Goal: Contribute content: Add original content to the website for others to see

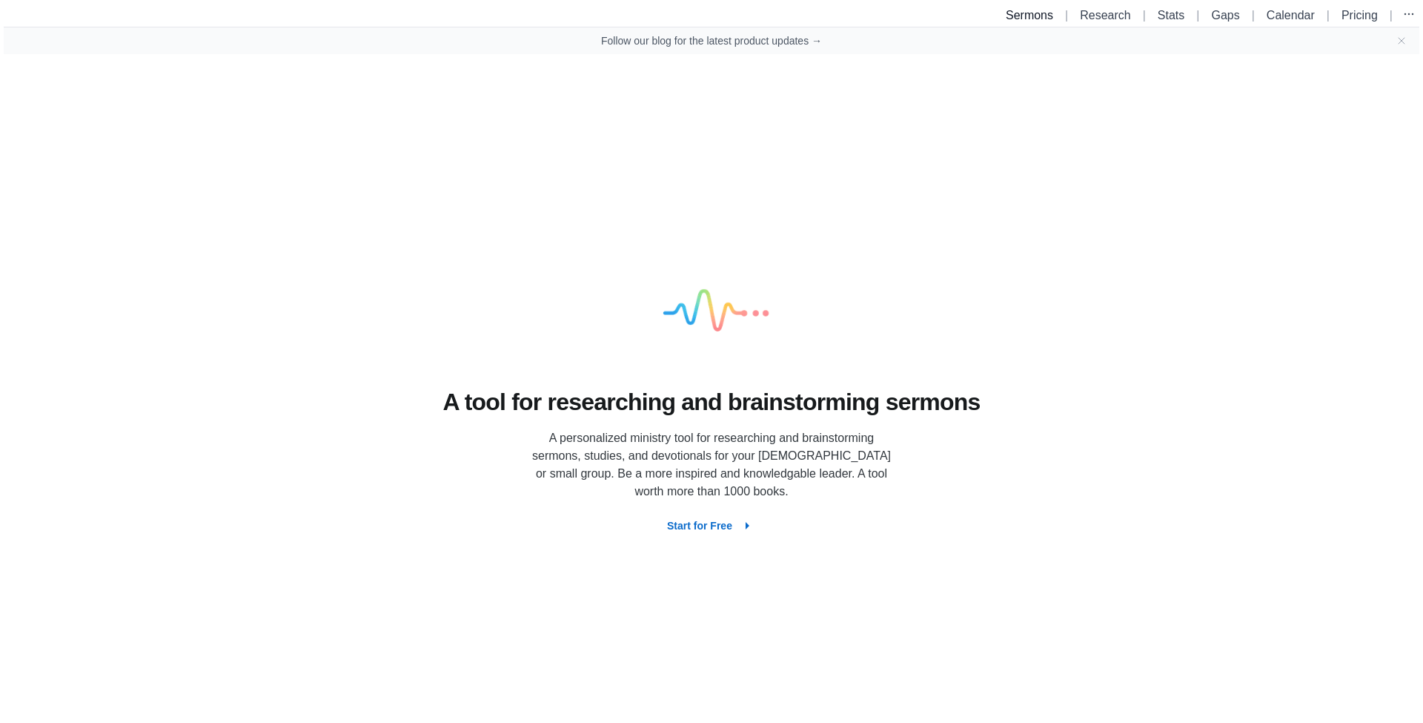
click at [1025, 16] on link "Sermons" at bounding box center [1029, 15] width 47 height 13
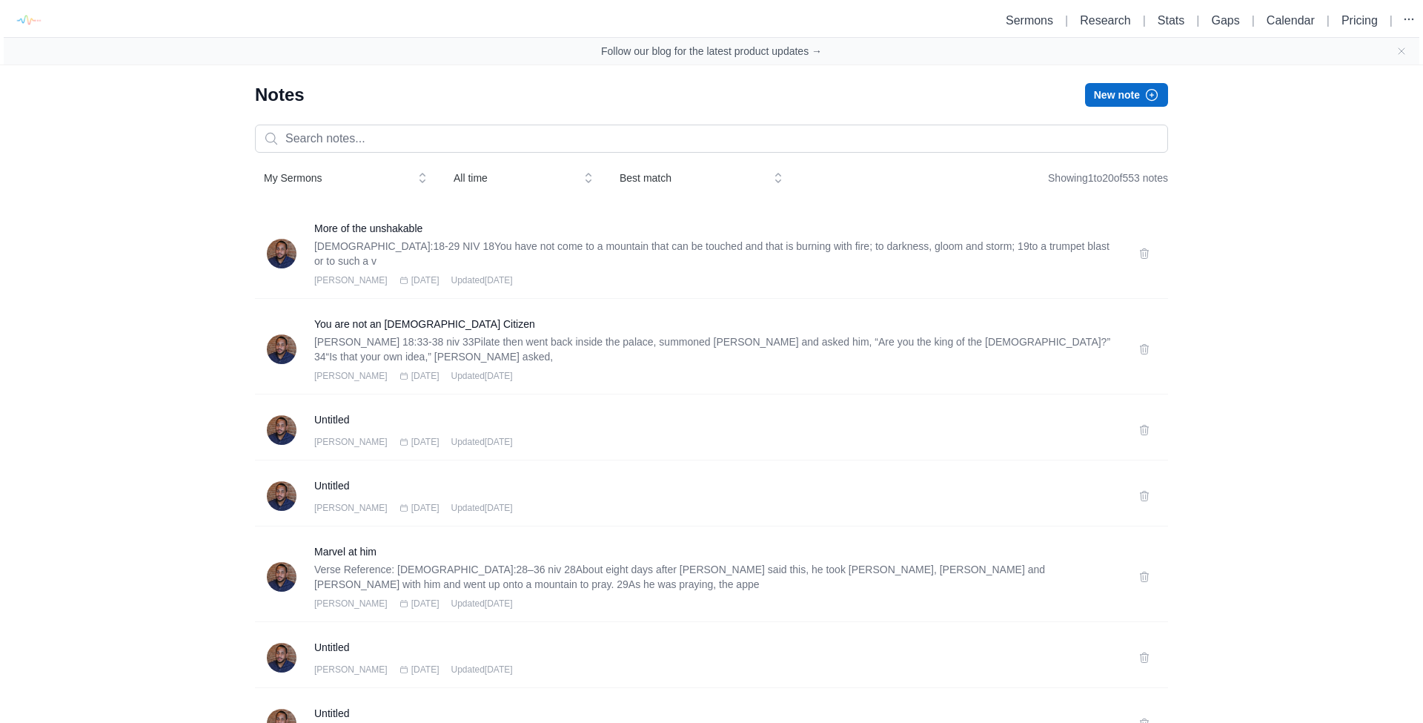
click at [1145, 95] on icon "button" at bounding box center [1152, 94] width 15 height 15
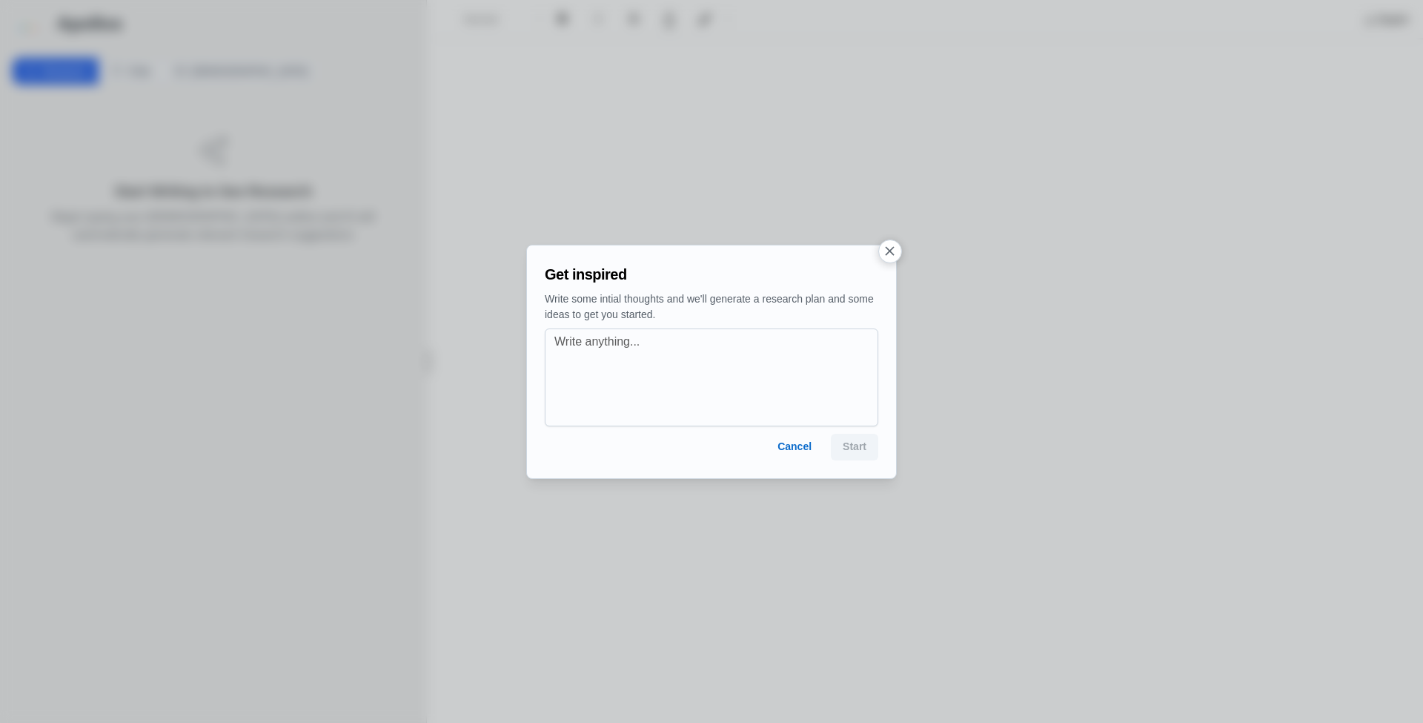
click at [879, 240] on div at bounding box center [711, 361] width 1423 height 723
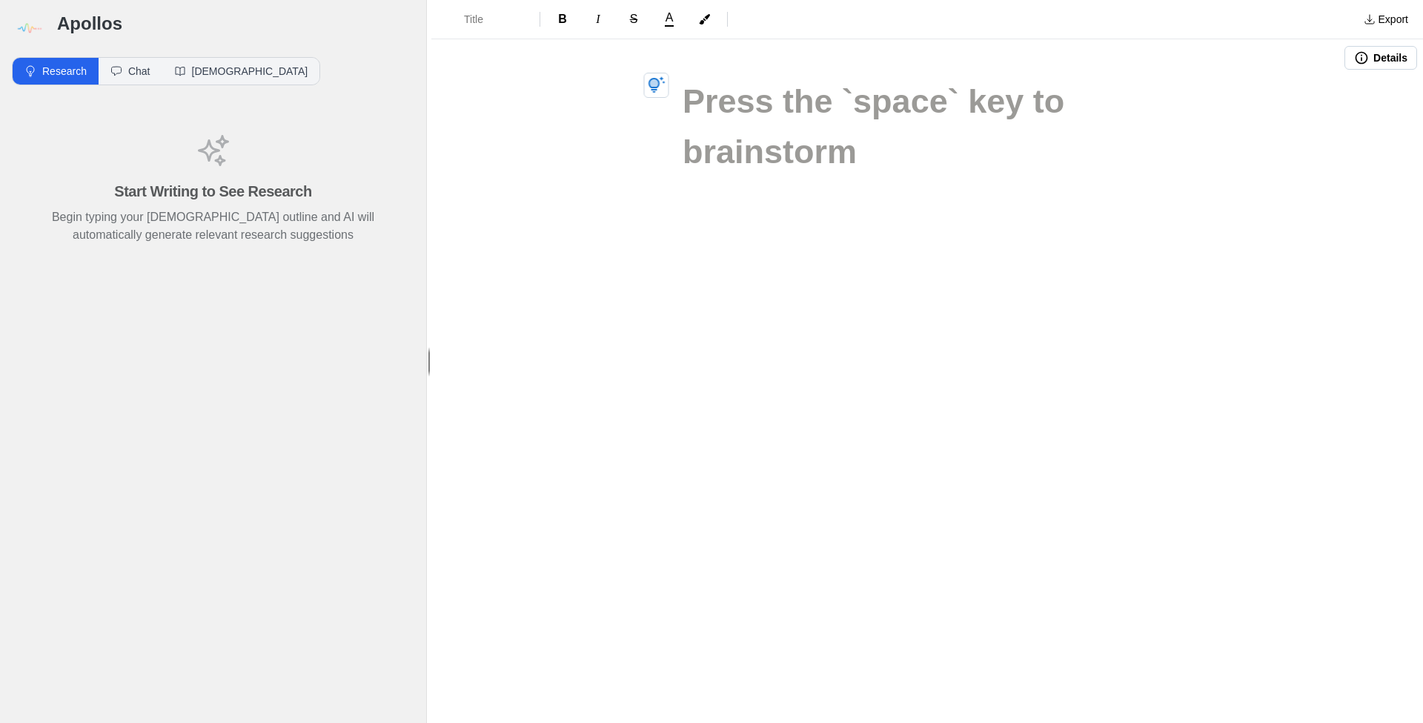
click at [692, 73] on div "Details" at bounding box center [927, 58] width 992 height 36
click at [697, 100] on h1 at bounding box center [927, 101] width 489 height 50
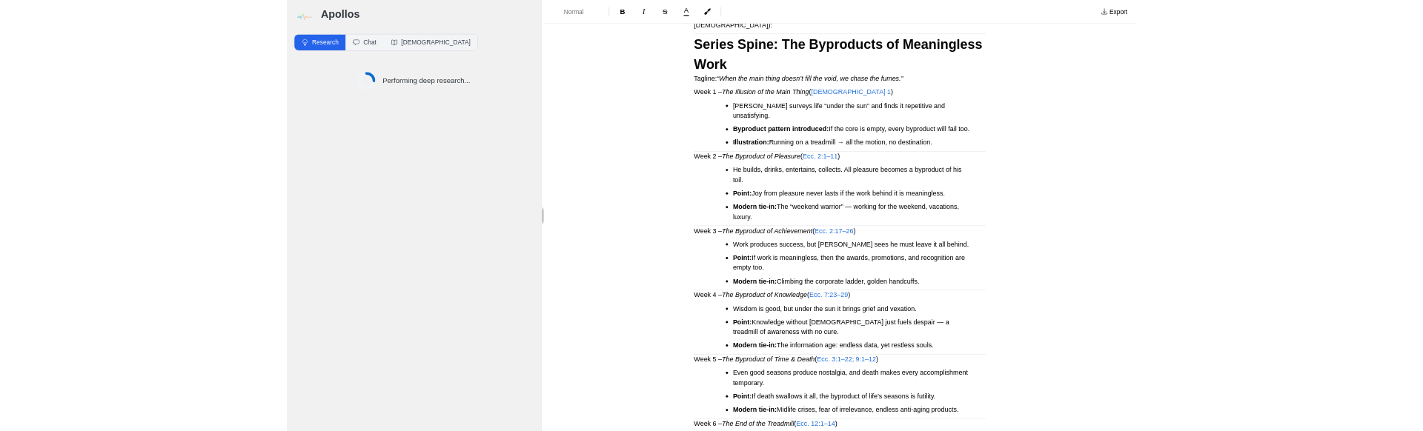
scroll to position [552, 0]
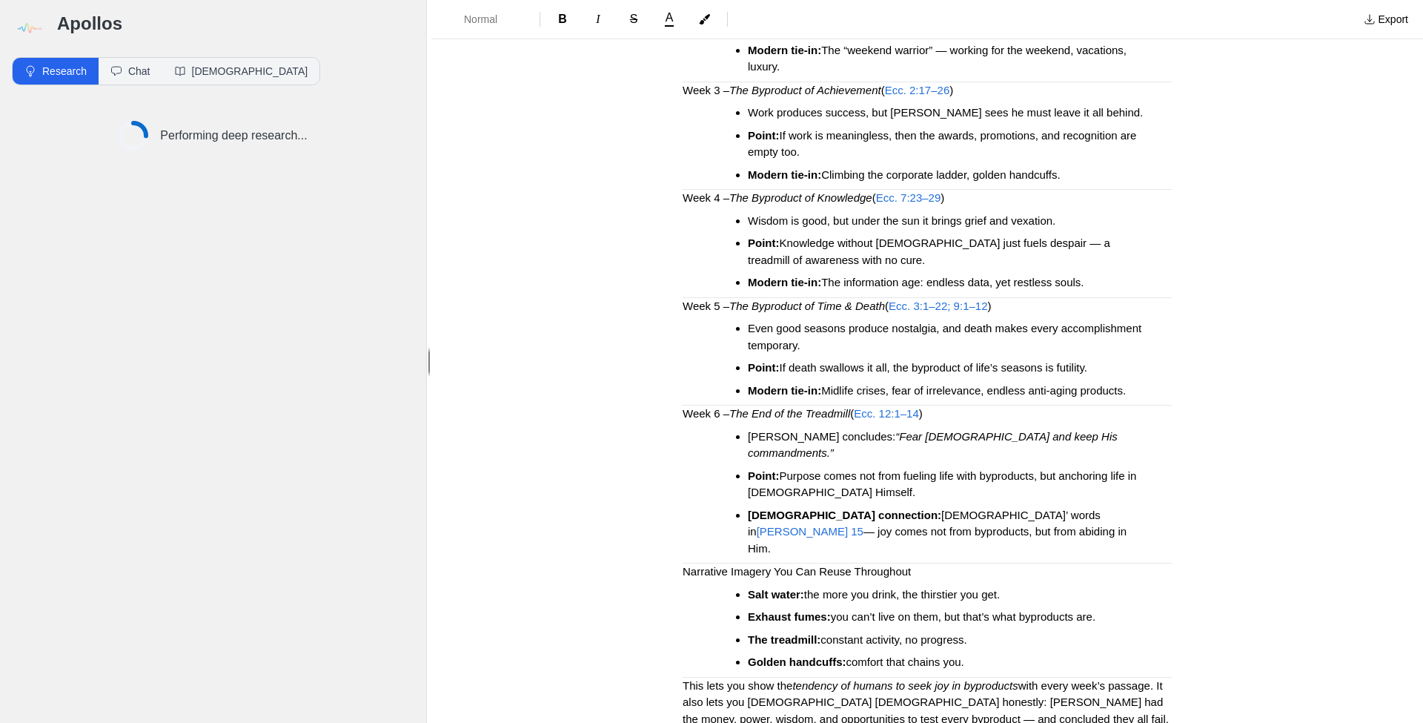
click at [770, 298] on h3 "Week 5 – The Byproduct of Time & Death ( Ecc. 3:1–22; 9:1–12 )" at bounding box center [927, 306] width 489 height 17
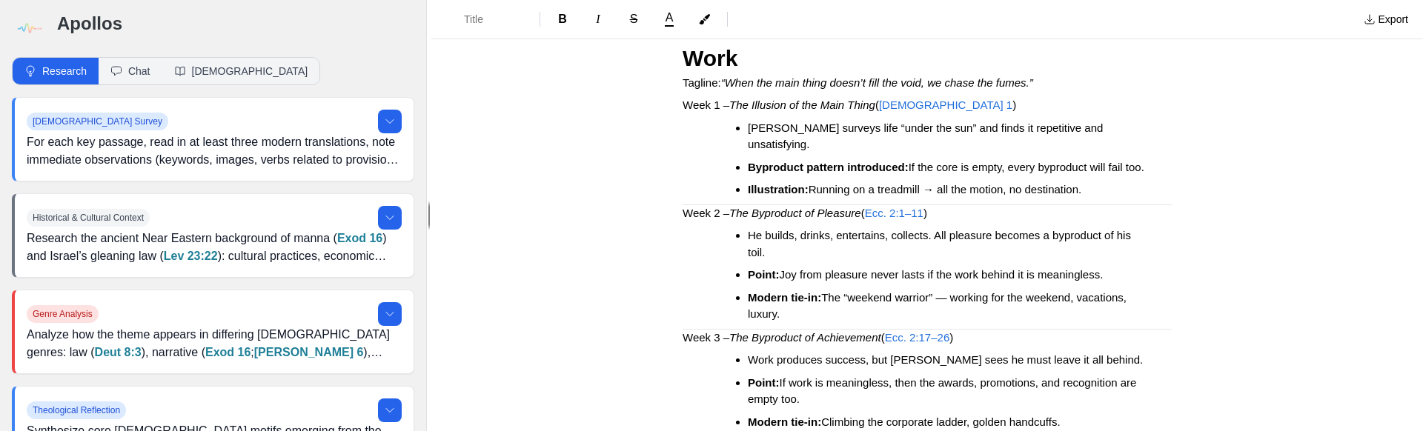
scroll to position [333, 0]
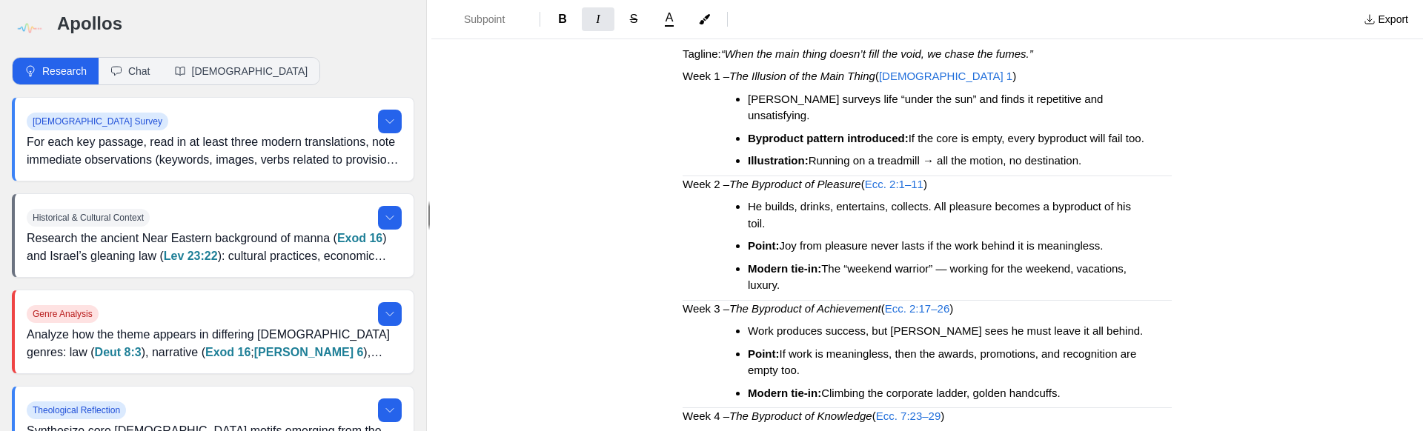
click at [737, 302] on em "The Byproduct of Achievement" at bounding box center [805, 308] width 152 height 13
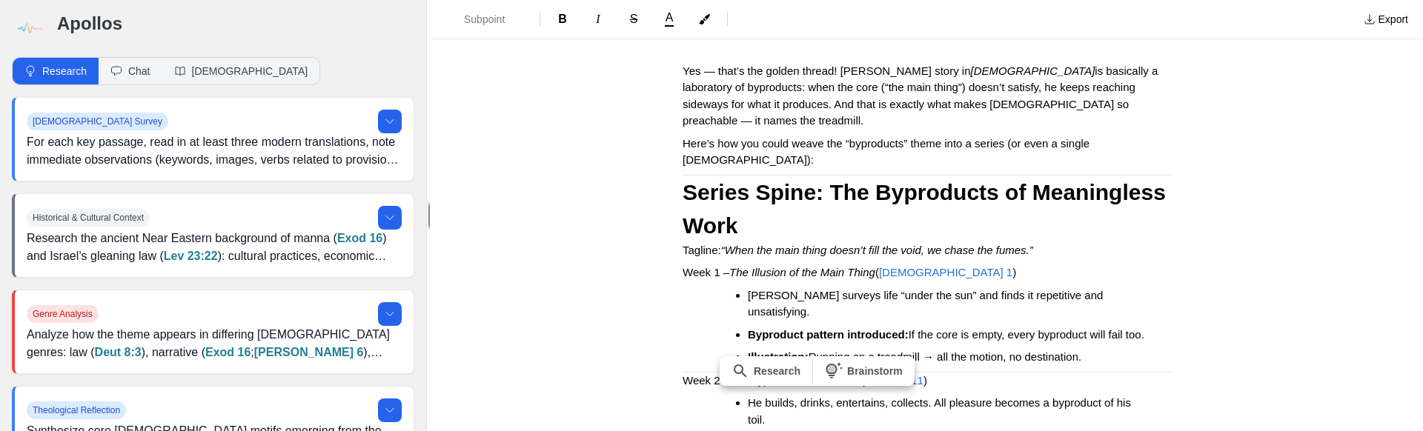
scroll to position [133, 0]
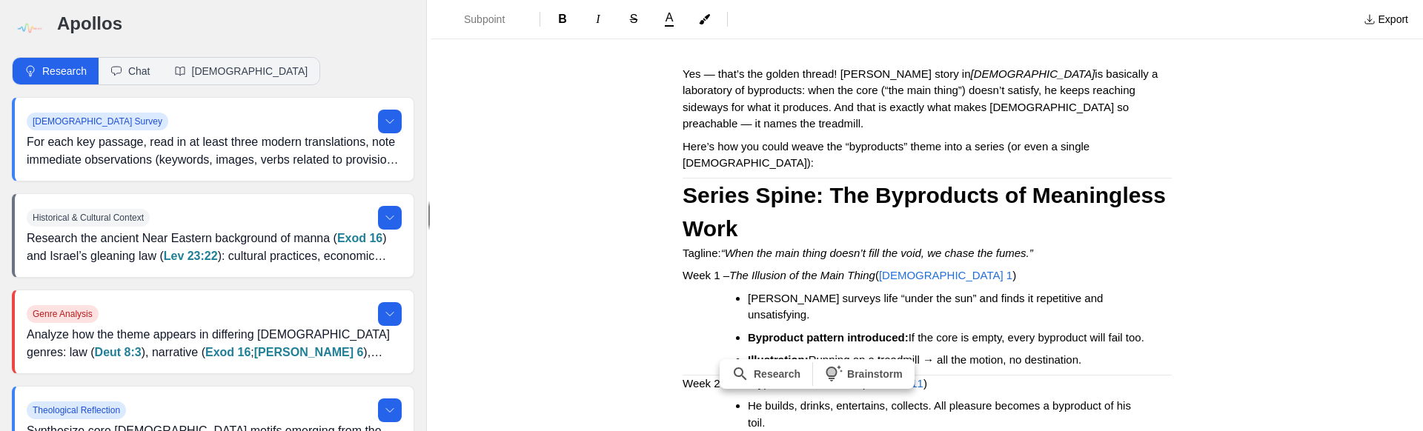
click at [919, 179] on h2 "Series Spine: The Byproducts of Meaningless Work" at bounding box center [927, 212] width 489 height 67
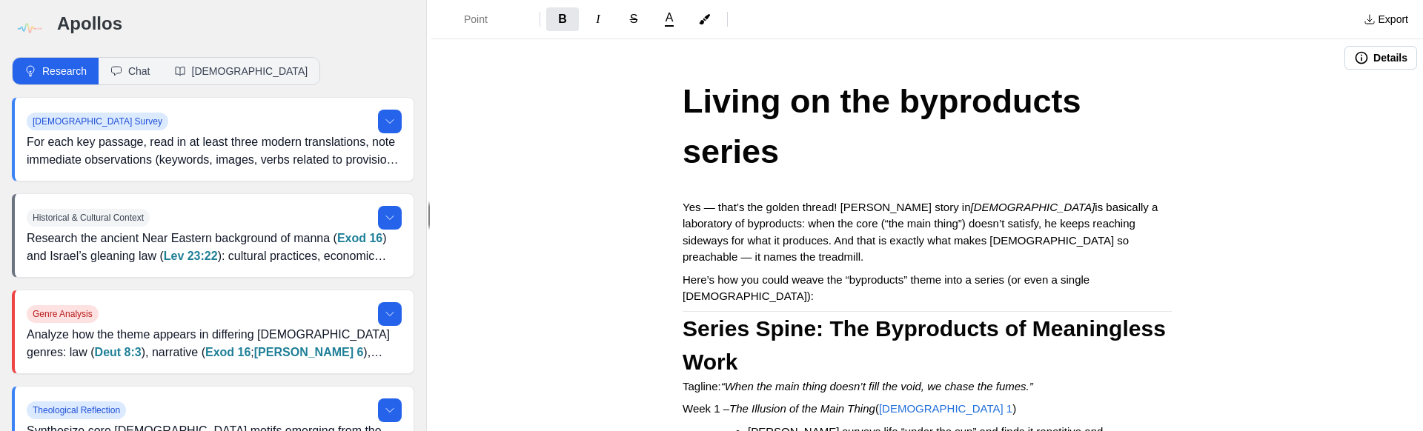
scroll to position [0, 0]
click at [23, 29] on img at bounding box center [28, 28] width 33 height 33
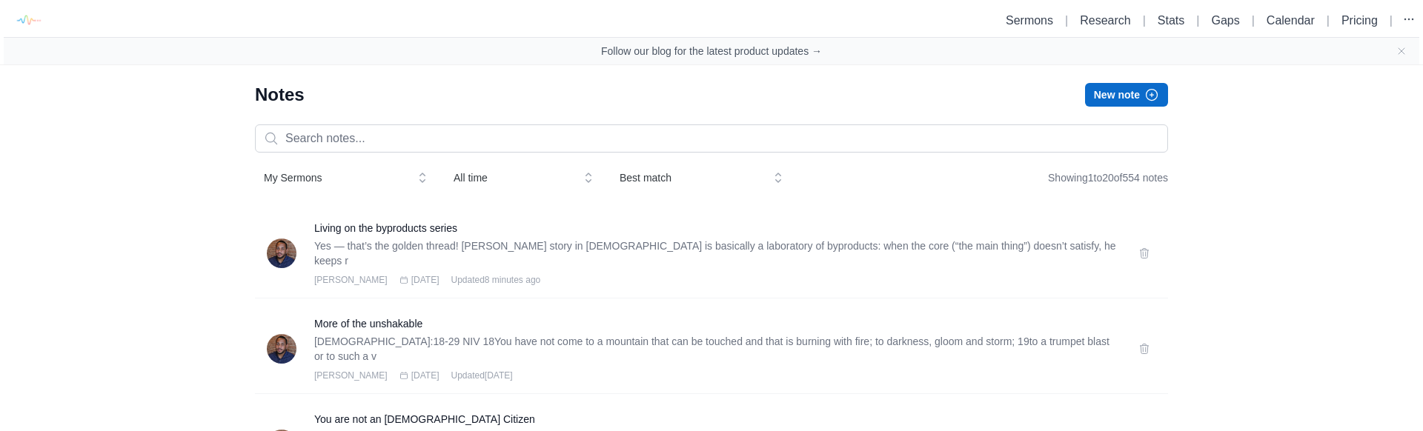
click at [1096, 94] on button "New note" at bounding box center [1126, 95] width 83 height 24
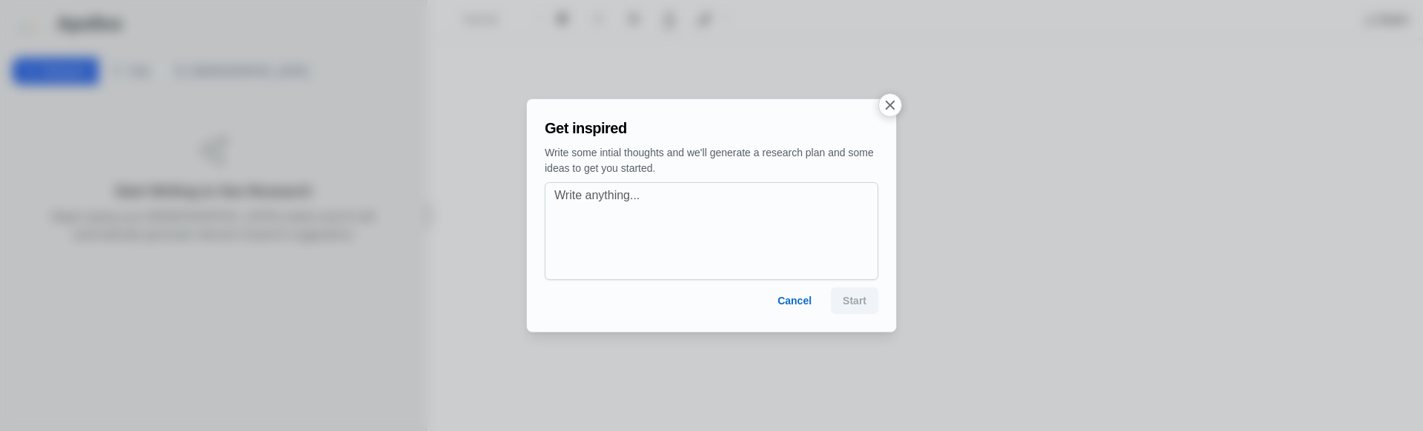
click at [901, 96] on div at bounding box center [711, 215] width 1423 height 431
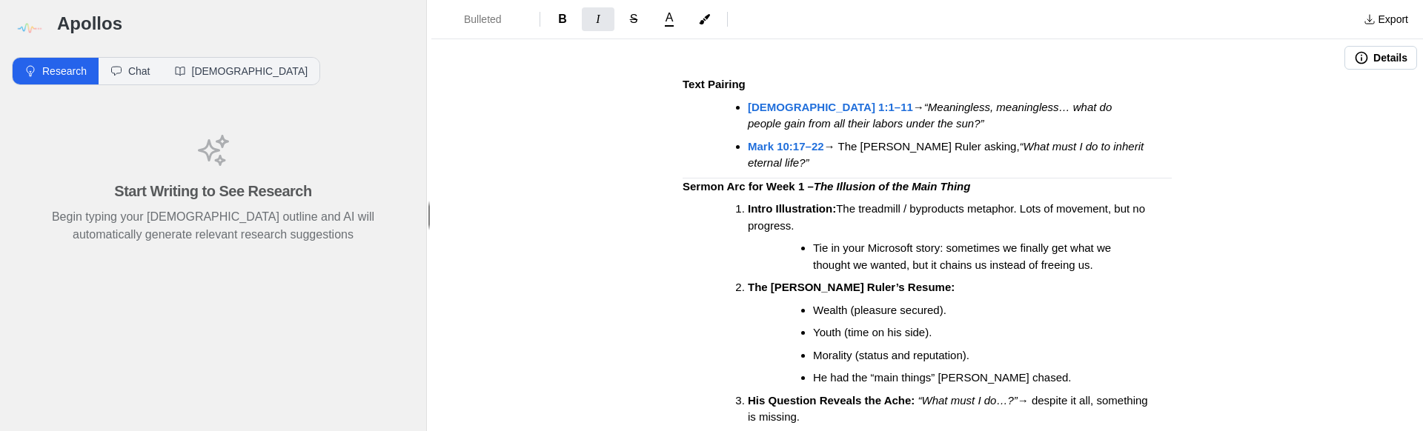
click at [781, 87] on h3 "Text Pairing" at bounding box center [927, 84] width 489 height 17
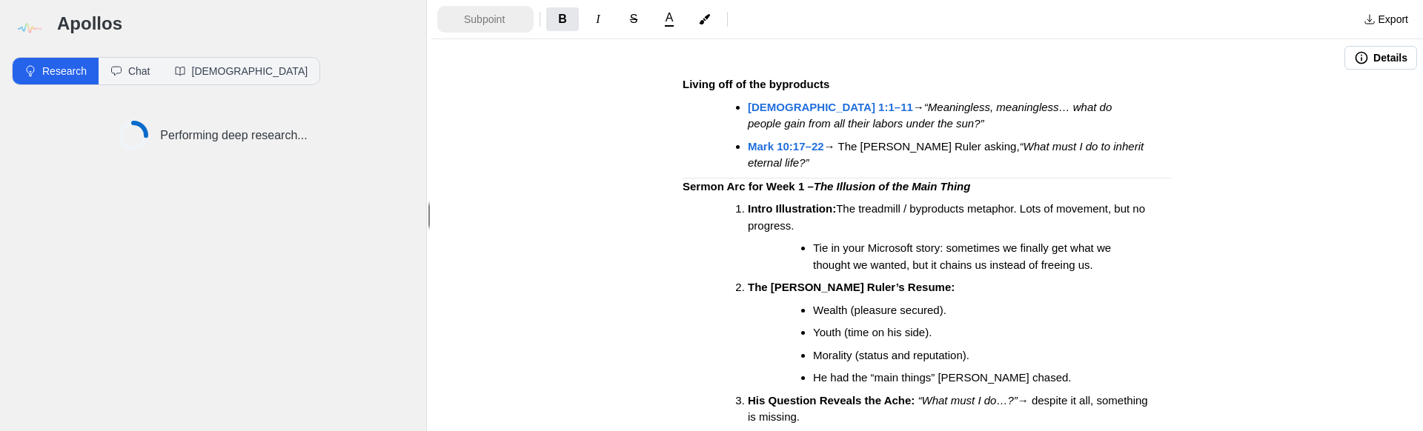
click at [509, 15] on span "Subpoint" at bounding box center [490, 19] width 52 height 15
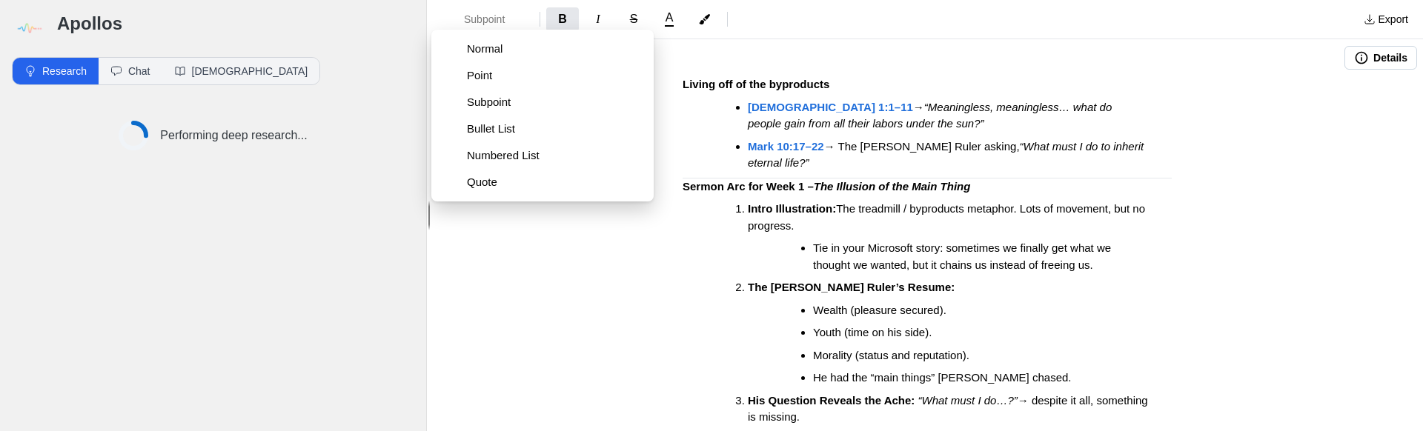
click at [834, 84] on h3 "Living off of the byproducts" at bounding box center [927, 84] width 489 height 17
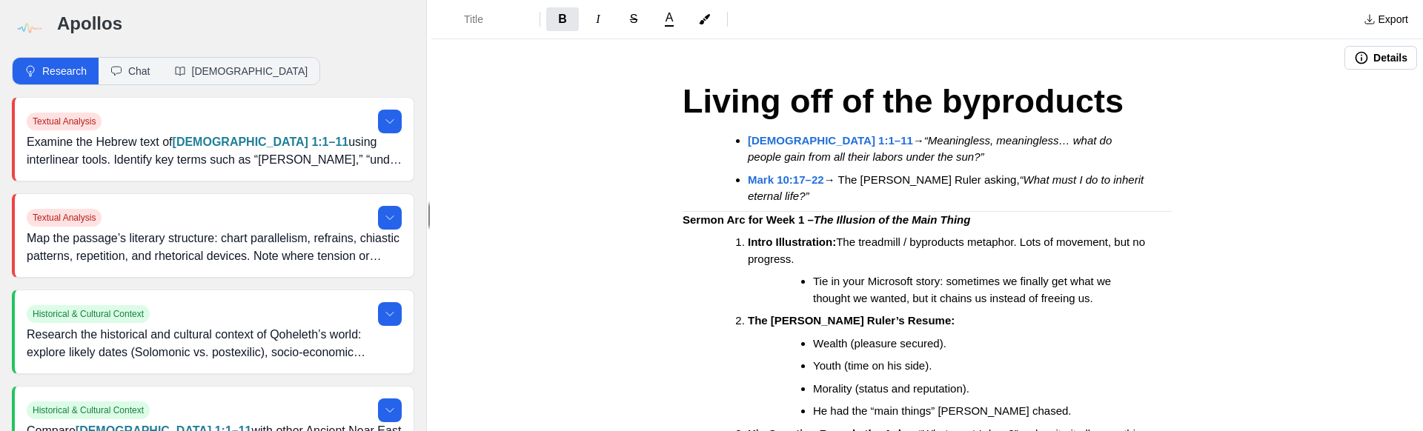
click at [24, 30] on img at bounding box center [28, 28] width 33 height 33
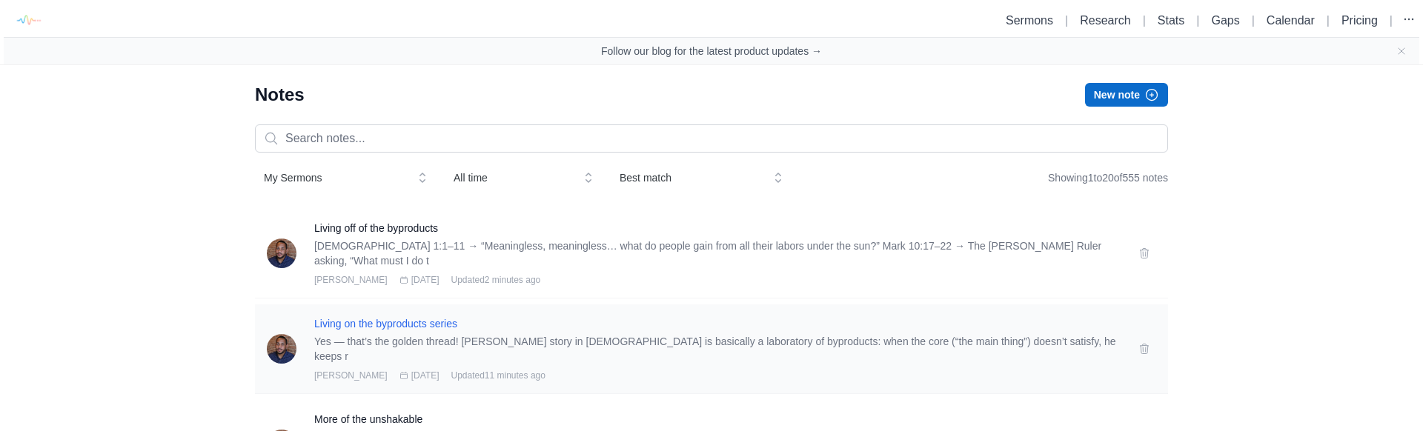
click at [397, 322] on h3 "Living on the byproducts series" at bounding box center [717, 324] width 807 height 15
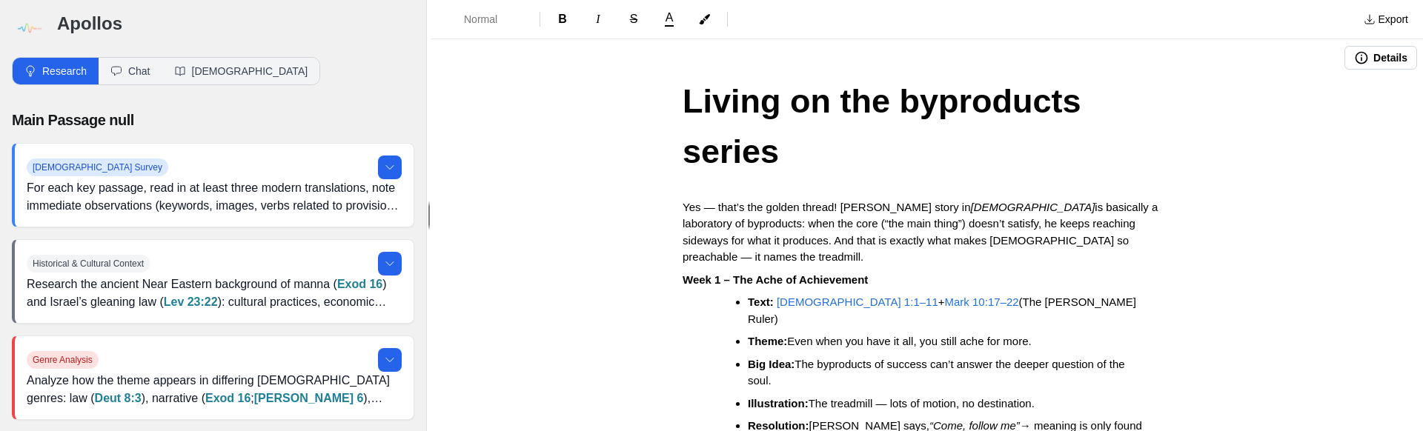
click at [687, 274] on strong "Week 1 – The Ache of Achievement" at bounding box center [775, 280] width 185 height 13
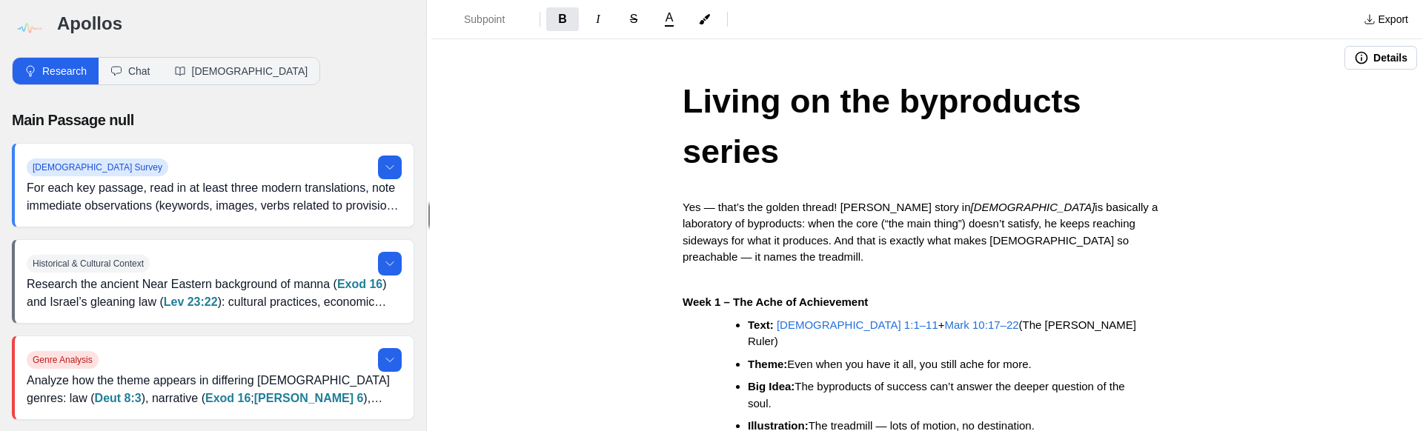
click at [791, 201] on span "is basically a laboratory of byproducts: when the core (“the main thing”) doesn…" at bounding box center [922, 232] width 479 height 63
